Goal: Check status: Check status

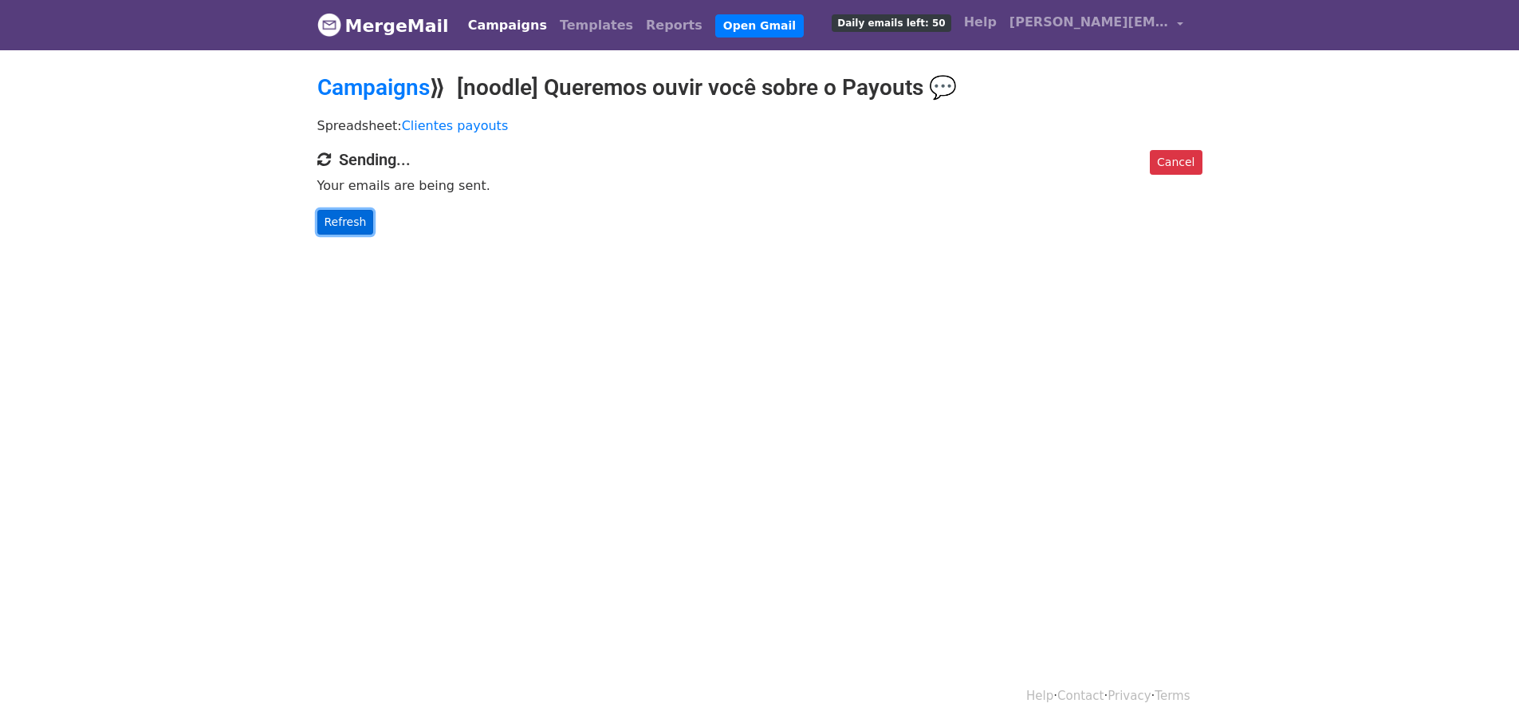
click at [337, 224] on link "Refresh" at bounding box center [345, 222] width 57 height 25
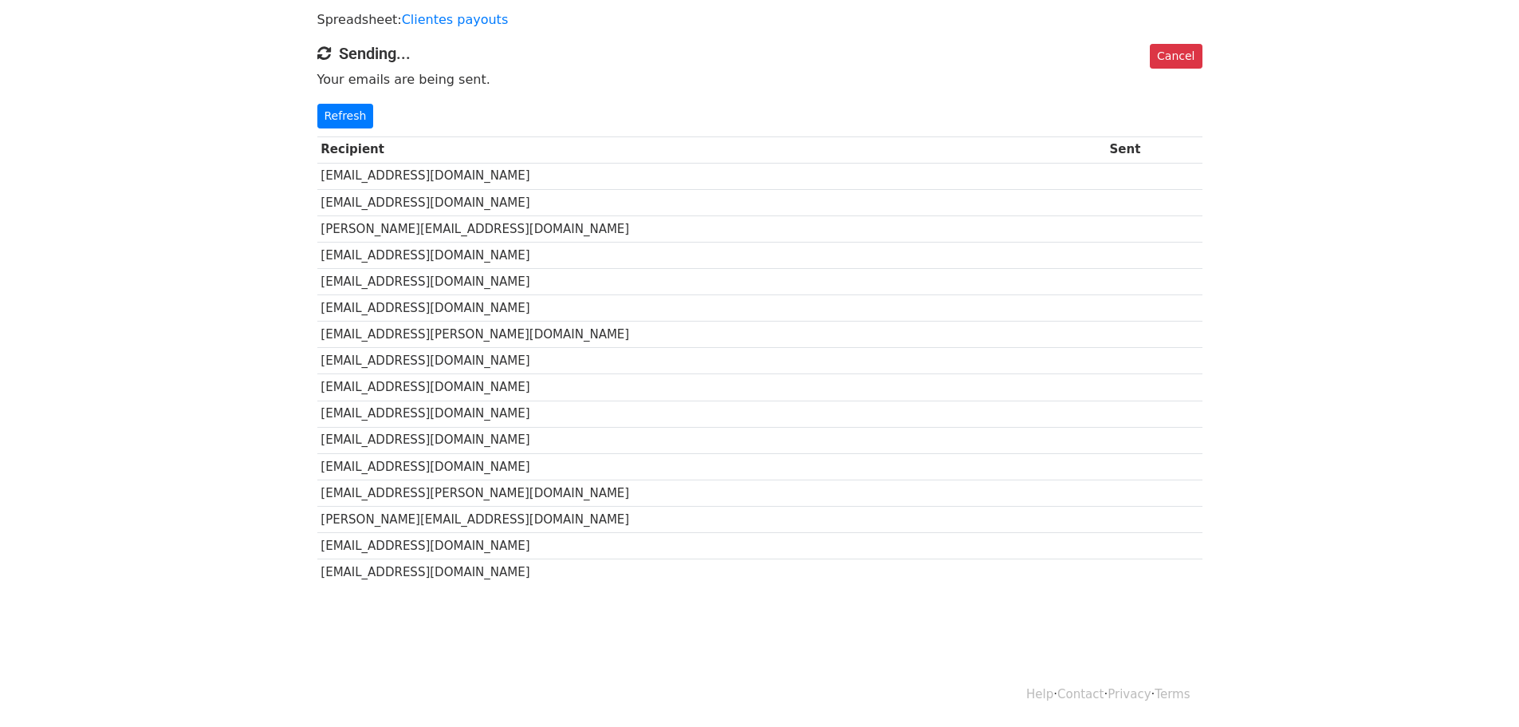
scroll to position [26, 0]
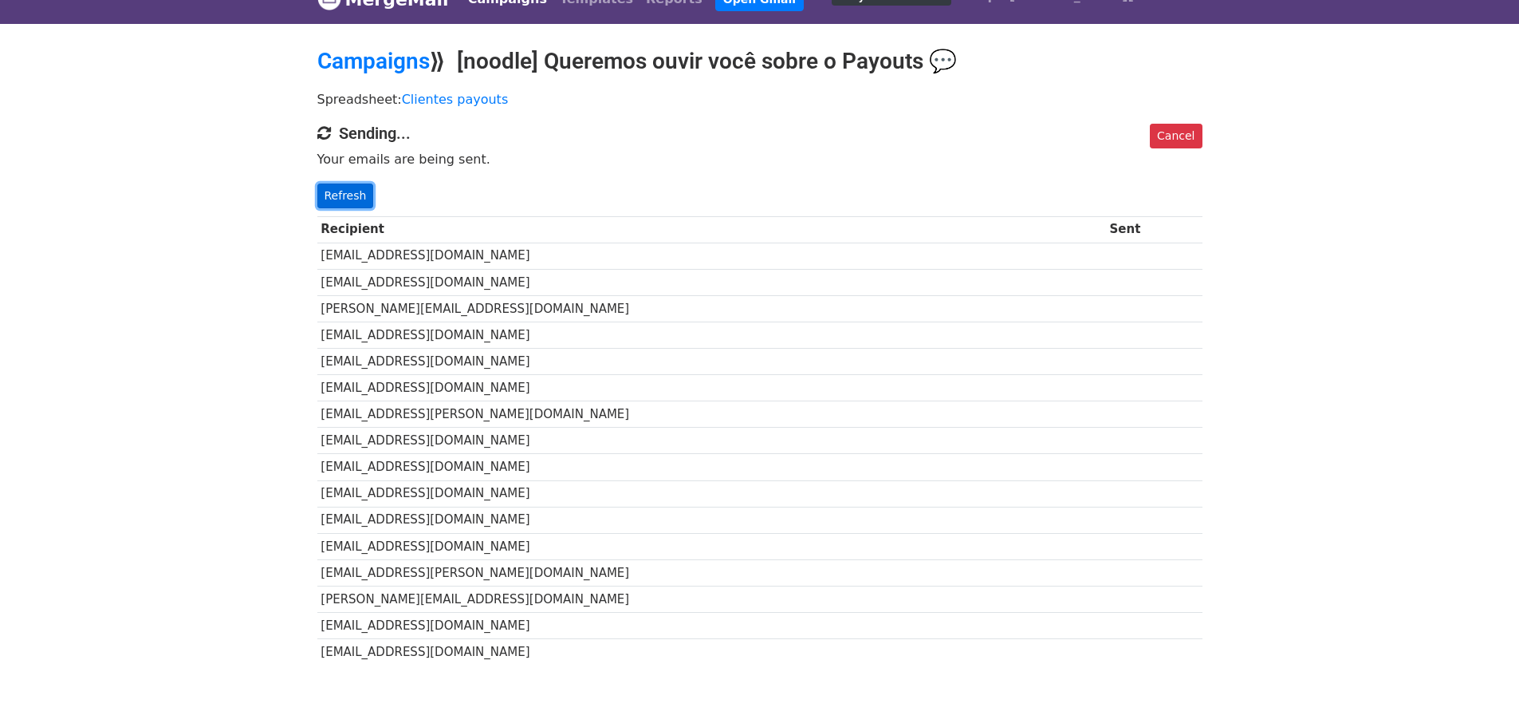
click at [336, 200] on link "Refresh" at bounding box center [345, 195] width 57 height 25
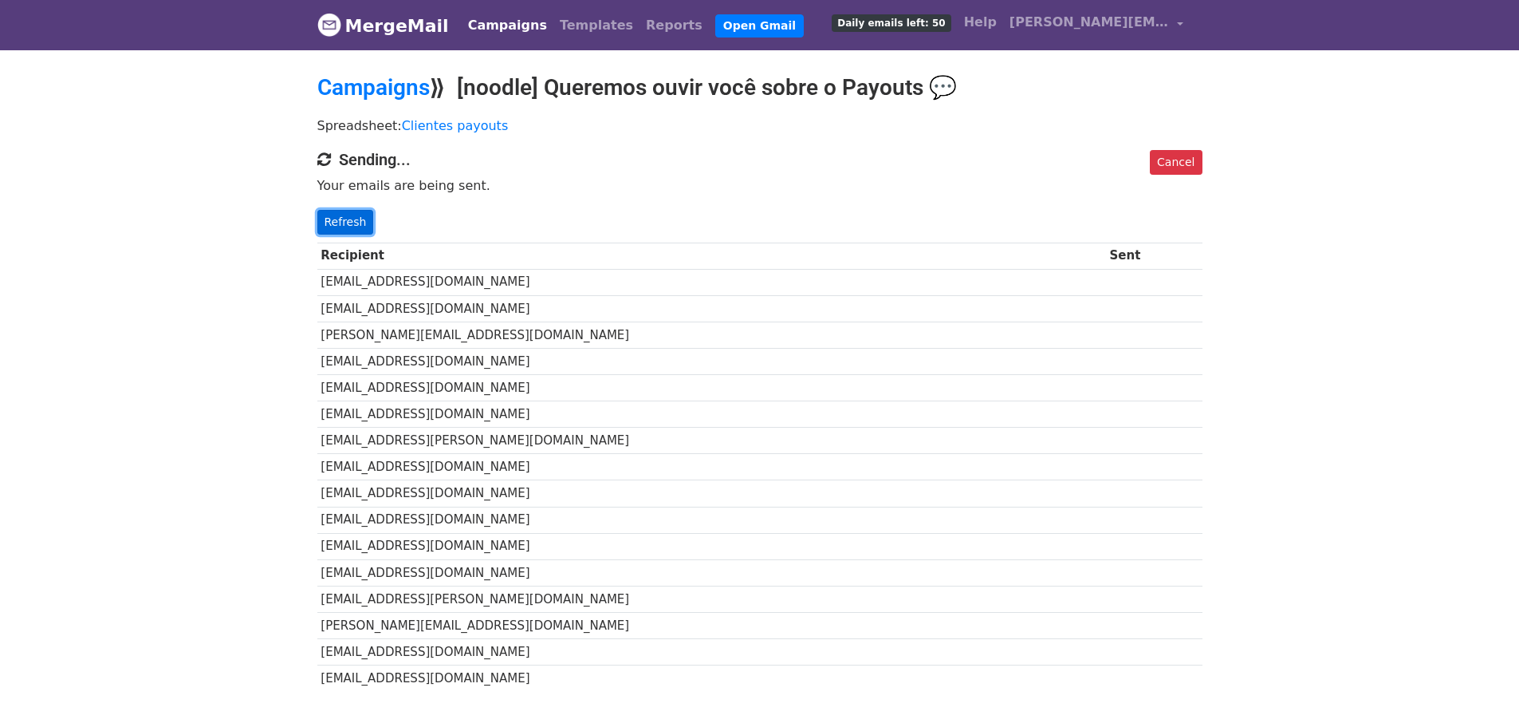
click at [349, 220] on link "Refresh" at bounding box center [345, 222] width 57 height 25
